Goal: Task Accomplishment & Management: Complete application form

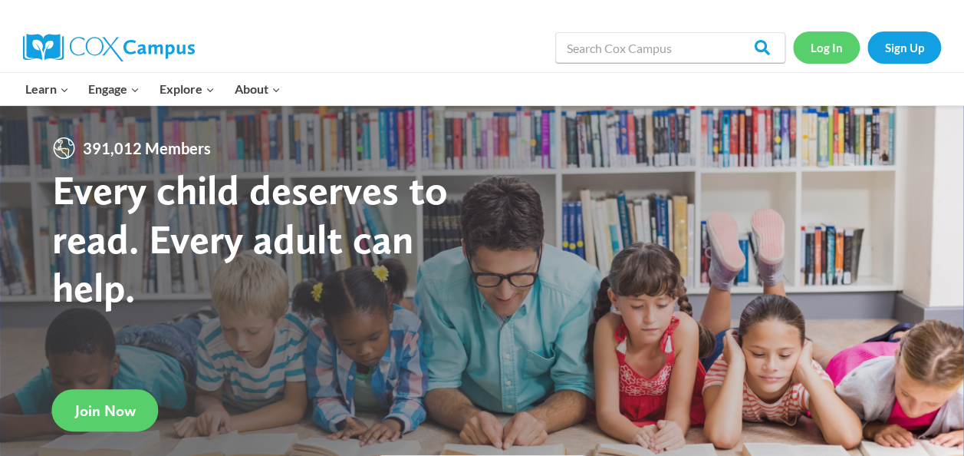
click at [826, 58] on link "Log In" at bounding box center [826, 46] width 67 height 31
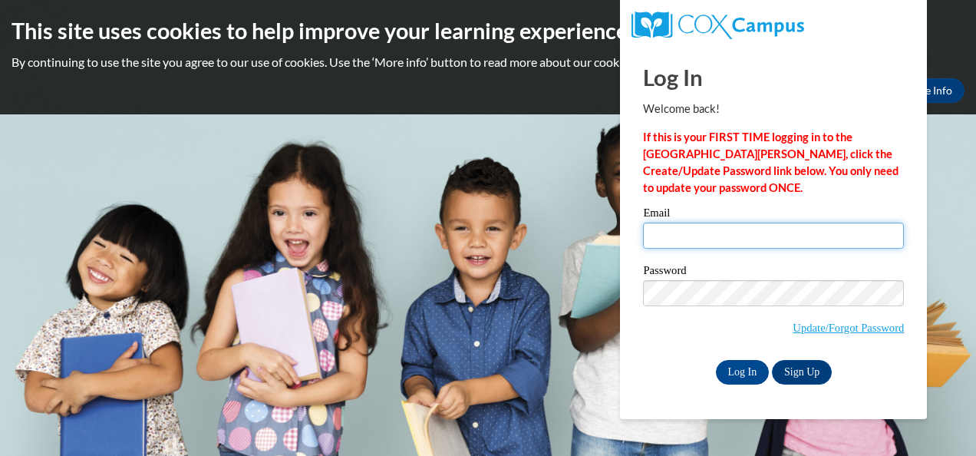
type input "[EMAIL_ADDRESS][DOMAIN_NAME]"
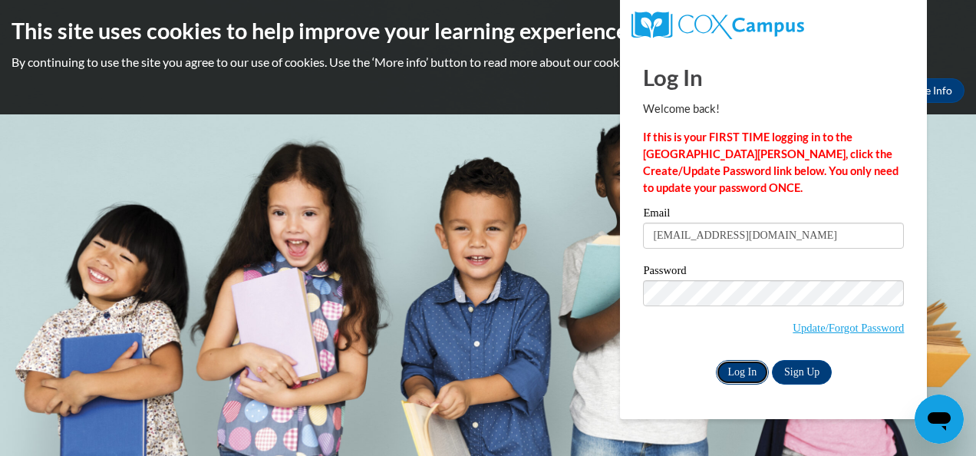
click at [737, 378] on input "Log In" at bounding box center [743, 372] width 54 height 25
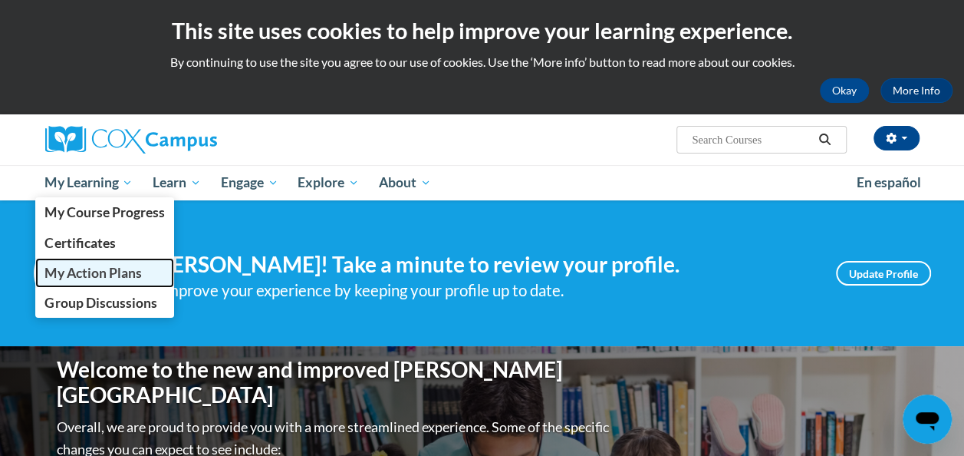
click at [120, 274] on span "My Action Plans" at bounding box center [92, 273] width 97 height 16
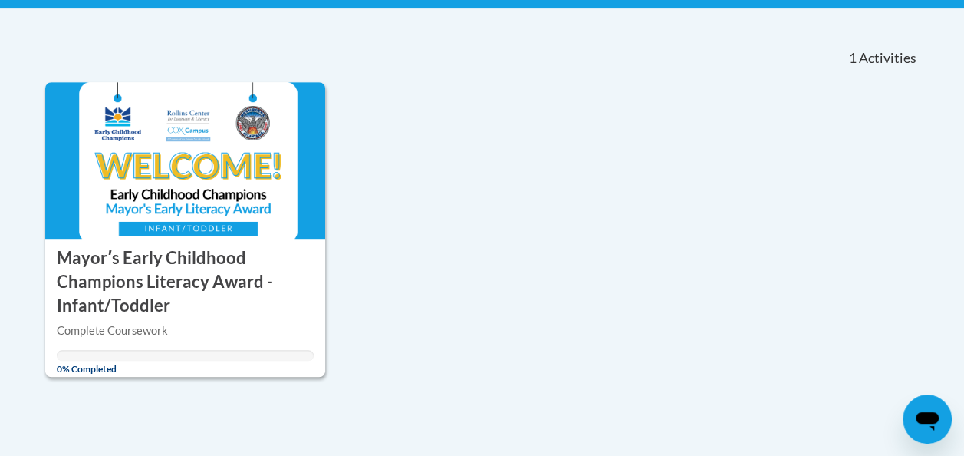
scroll to position [311, 0]
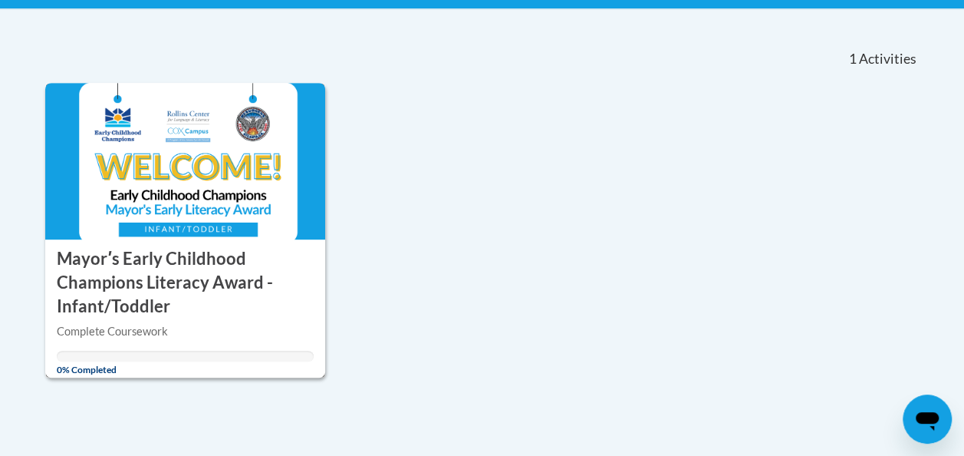
click at [209, 241] on div "ACTION PLAN Mayorʹs Early Childhood Champions Literacy Award - Infant/Toddler" at bounding box center [185, 278] width 281 height 78
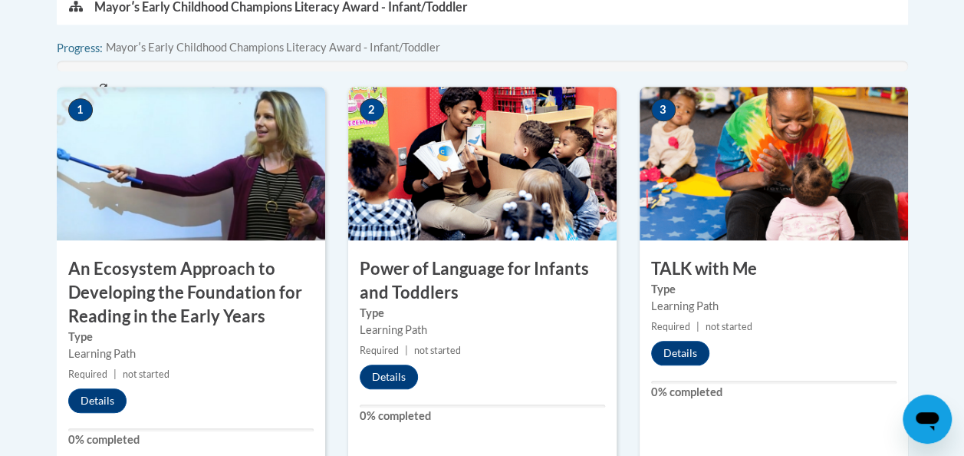
scroll to position [575, 0]
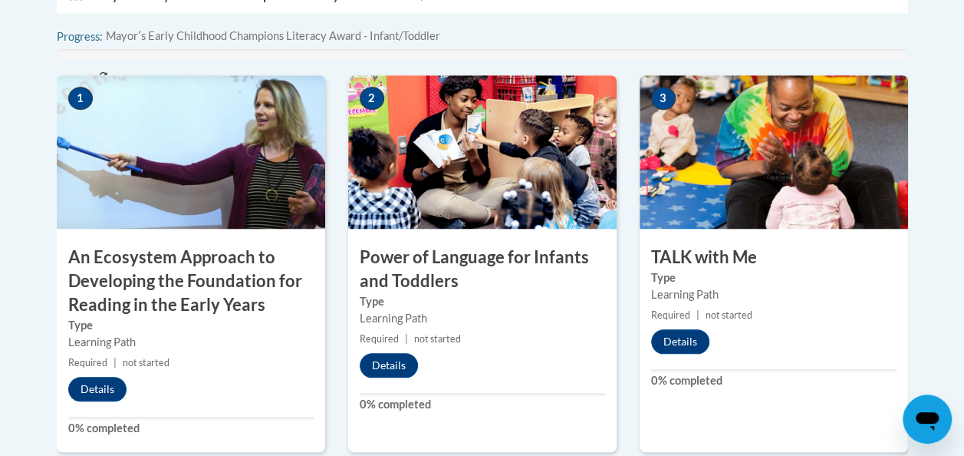
click at [192, 288] on h3 "An Ecosystem Approach to Developing the Foundation for Reading in the Early Yea…" at bounding box center [191, 281] width 269 height 71
click at [110, 388] on button "Details" at bounding box center [97, 389] width 58 height 25
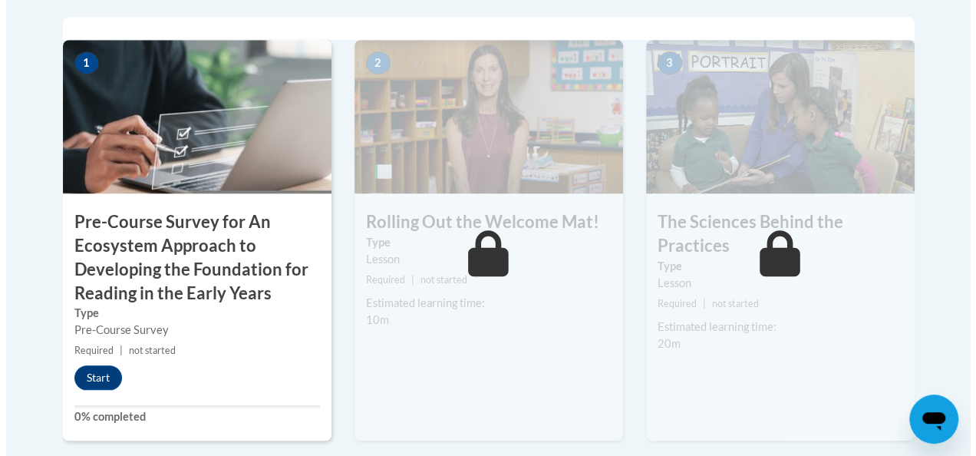
scroll to position [628, 0]
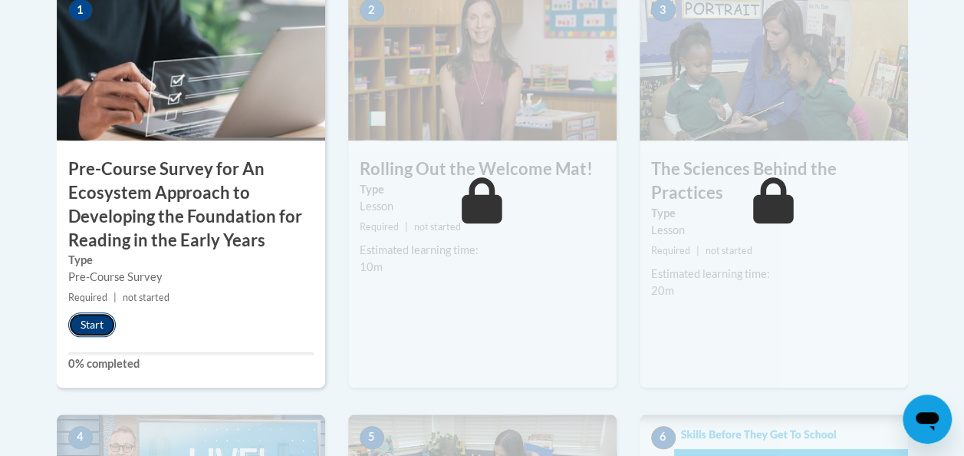
click at [93, 325] on button "Start" at bounding box center [92, 324] width 48 height 25
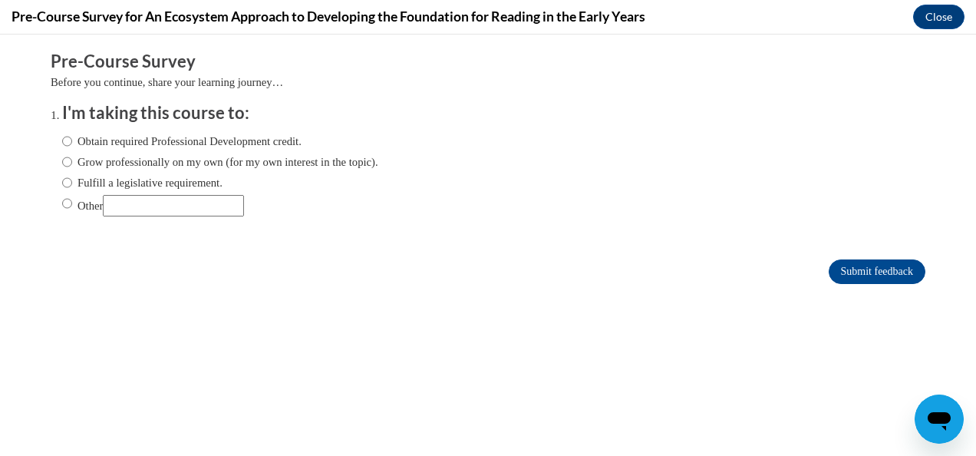
scroll to position [0, 0]
click at [62, 163] on input "Grow professionally on my own (for my own interest in the topic)." at bounding box center [67, 161] width 10 height 17
radio input "true"
click at [876, 269] on input "Submit feedback" at bounding box center [877, 271] width 97 height 25
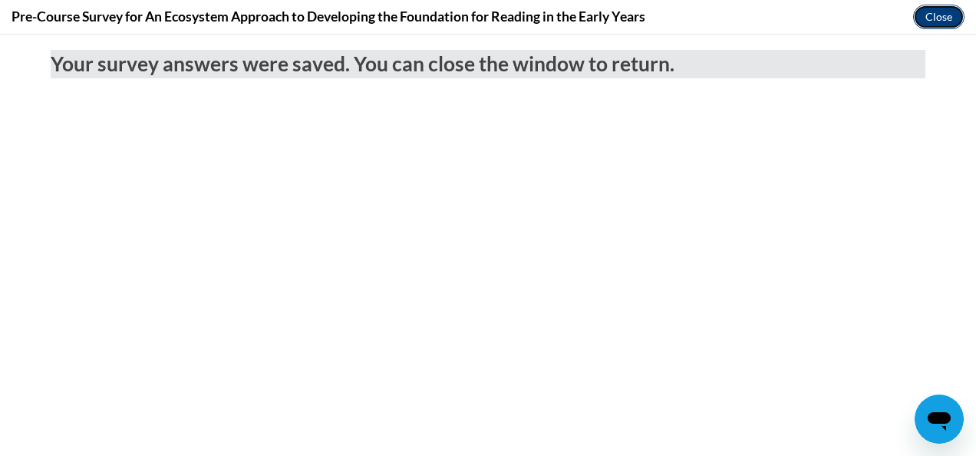
click at [934, 18] on button "Close" at bounding box center [938, 17] width 51 height 25
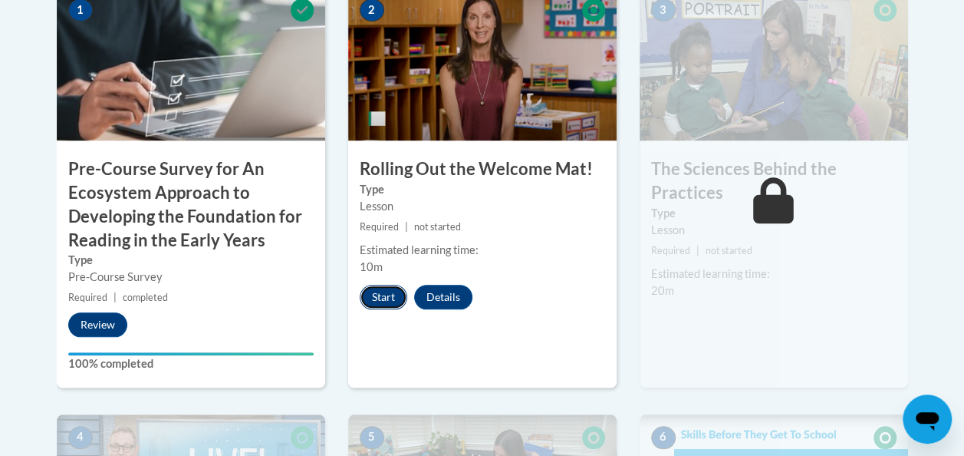
click at [394, 298] on button "Start" at bounding box center [384, 297] width 48 height 25
